Goal: Task Accomplishment & Management: Manage account settings

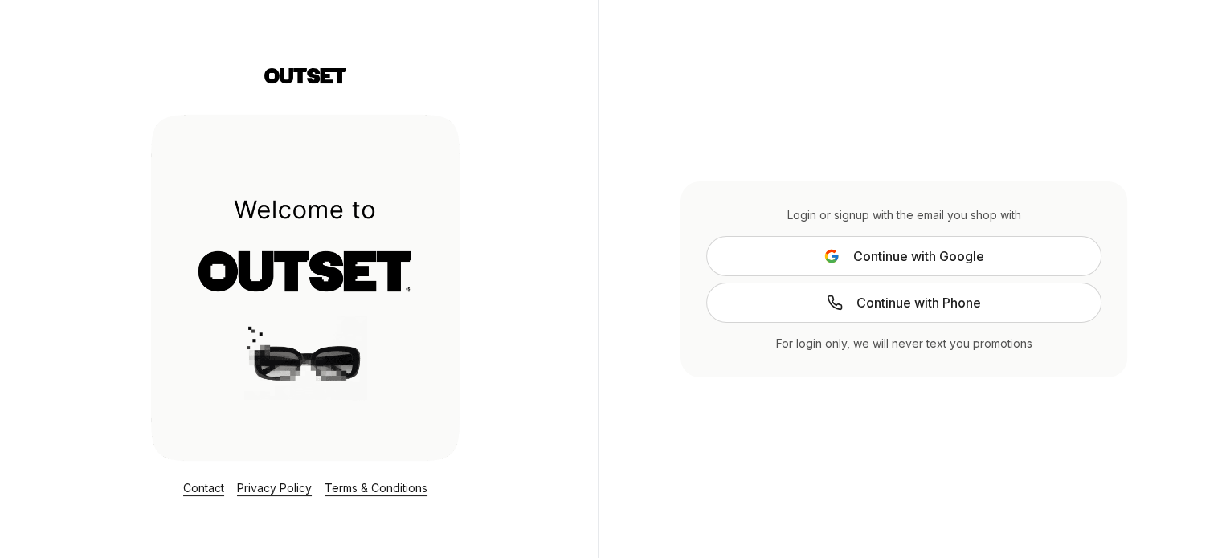
drag, startPoint x: 971, startPoint y: 265, endPoint x: 909, endPoint y: 274, distance: 62.5
click at [971, 265] on span "Continue with Google" at bounding box center [917, 256] width 131 height 19
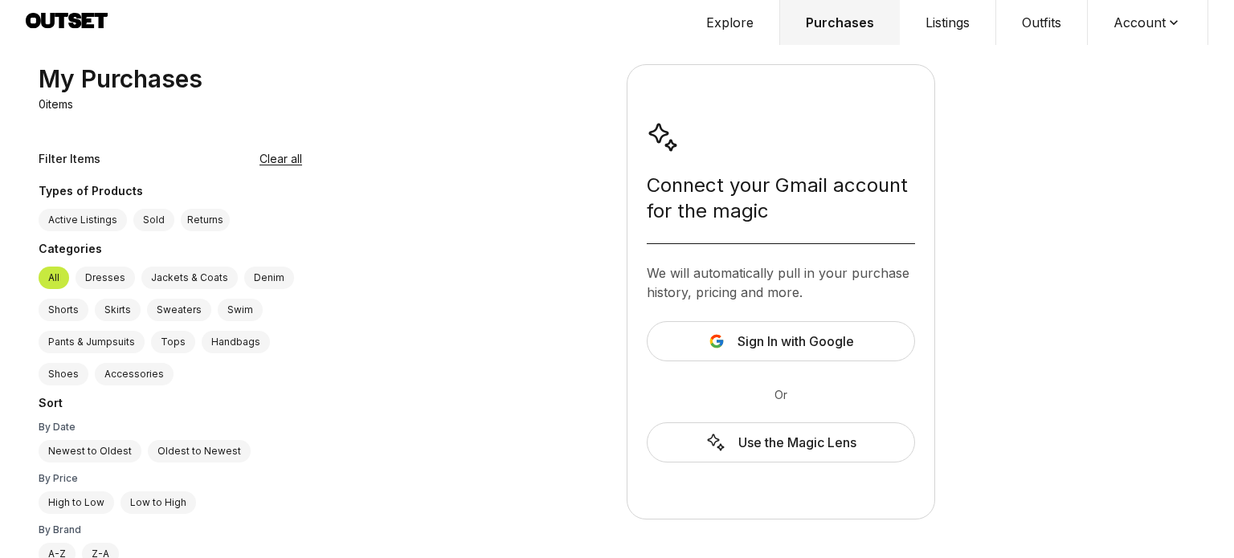
click at [739, 25] on button "Explore" at bounding box center [730, 22] width 100 height 45
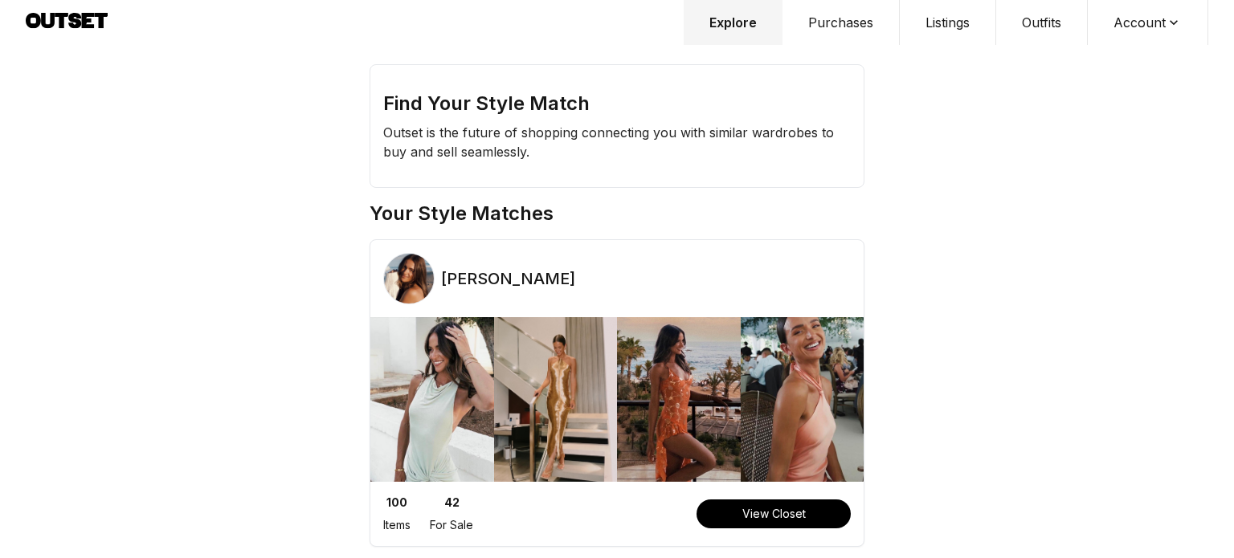
click at [842, 18] on button "Purchases" at bounding box center [840, 22] width 117 height 45
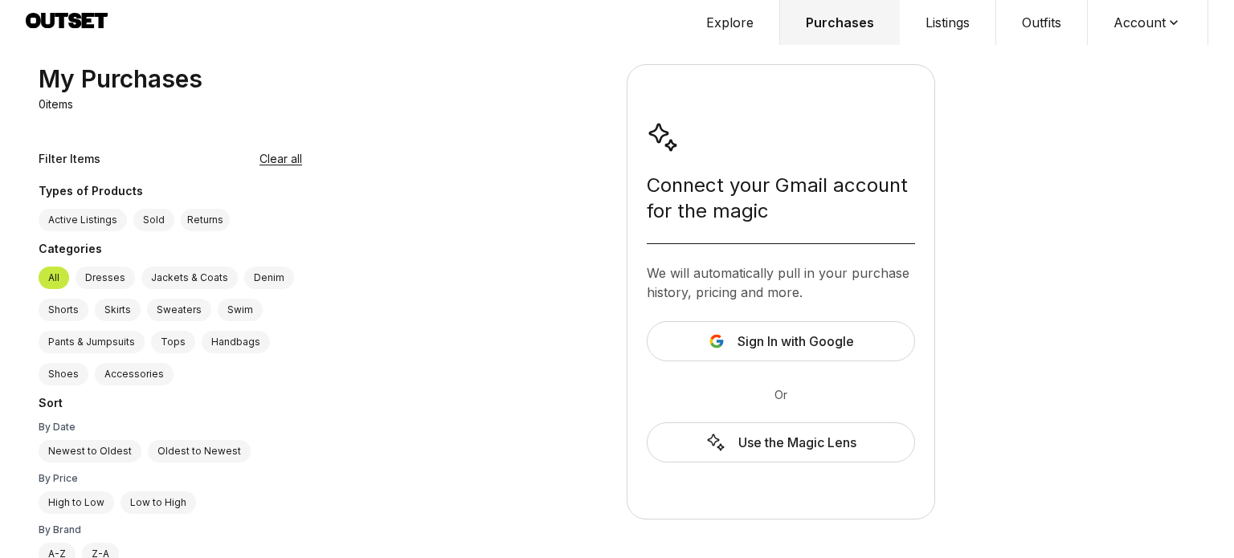
click at [935, 17] on button "Listings" at bounding box center [947, 22] width 96 height 45
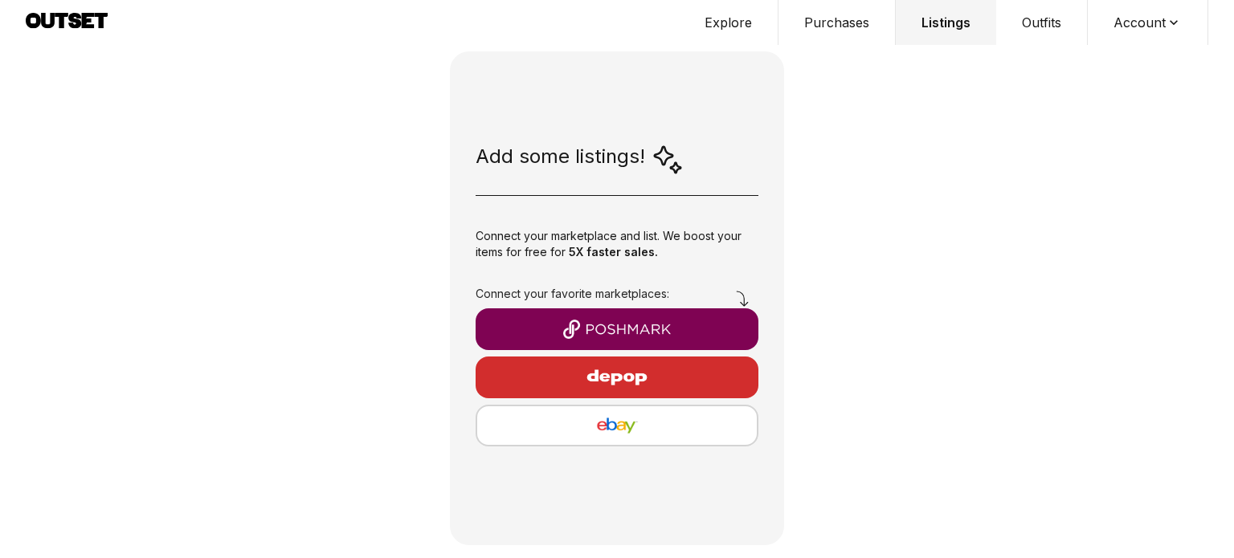
click at [1034, 17] on button "Outfits" at bounding box center [1042, 22] width 92 height 45
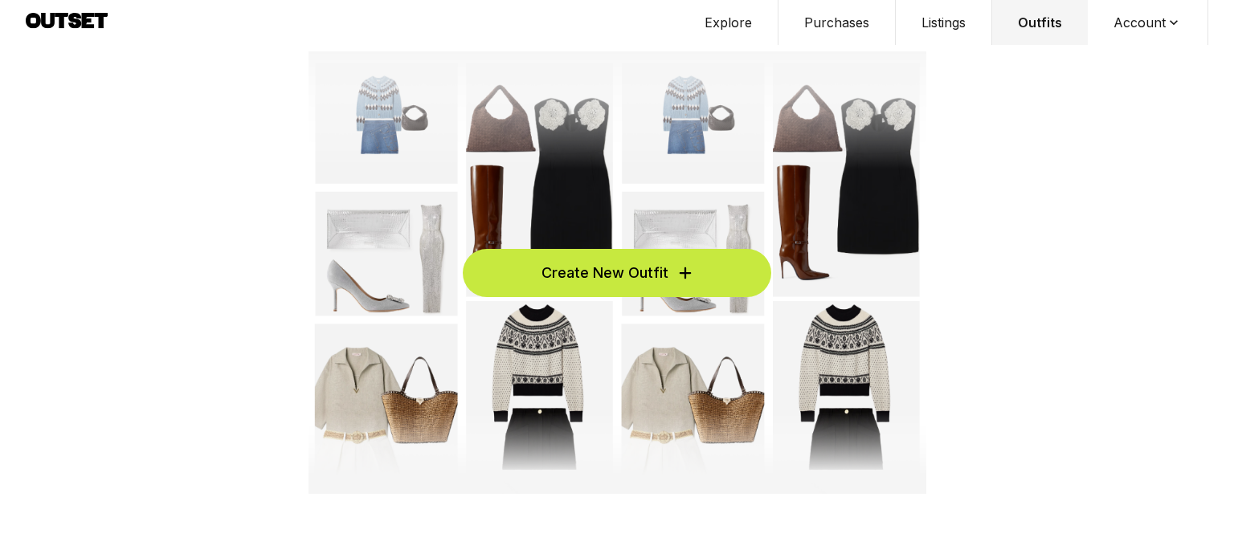
click at [1127, 22] on button "Account" at bounding box center [1147, 22] width 120 height 45
drag, startPoint x: 100, startPoint y: 195, endPoint x: 43, endPoint y: 203, distance: 57.6
drag, startPoint x: 43, startPoint y: 203, endPoint x: 0, endPoint y: 208, distance: 42.8
